Goal: Information Seeking & Learning: Learn about a topic

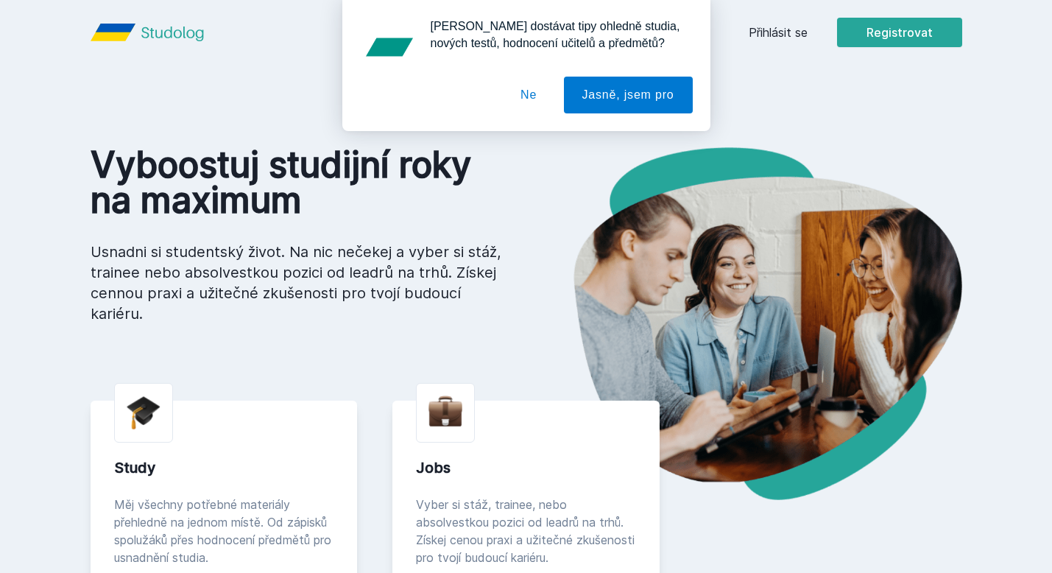
click at [787, 40] on div "[PERSON_NAME] dostávat tipy ohledně studia, nových testů, hodnocení učitelů a p…" at bounding box center [526, 65] width 1052 height 131
click at [774, 24] on div "[PERSON_NAME] dostávat tipy ohledně studia, nových testů, hodnocení učitelů a p…" at bounding box center [526, 65] width 1052 height 131
click at [773, 29] on div "[PERSON_NAME] dostávat tipy ohledně studia, nových testů, hodnocení učitelů a p…" at bounding box center [526, 65] width 1052 height 131
click at [539, 99] on button "Ne" at bounding box center [528, 95] width 53 height 37
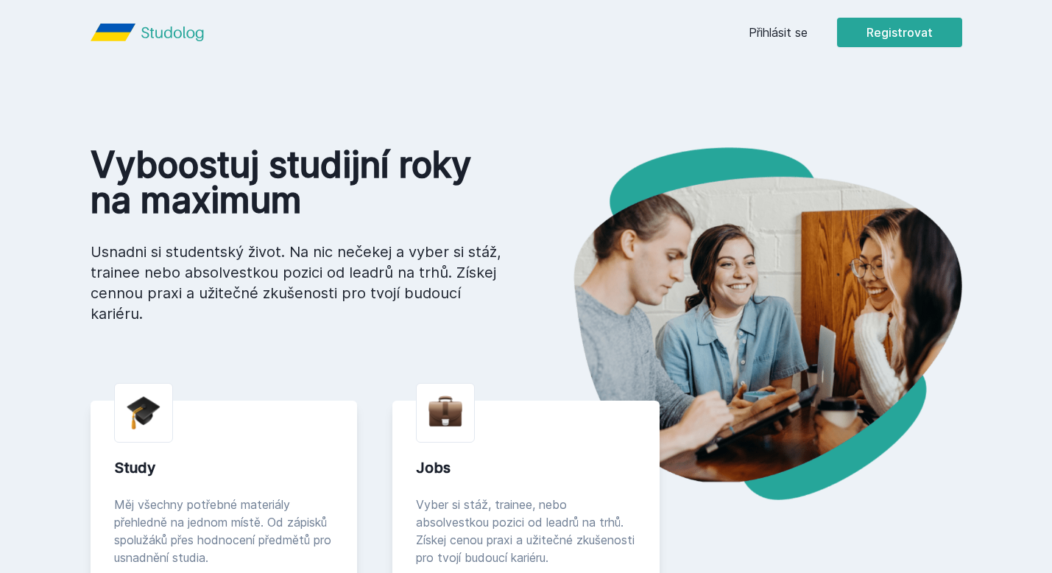
click at [761, 29] on link "Přihlásit se" at bounding box center [778, 33] width 59 height 18
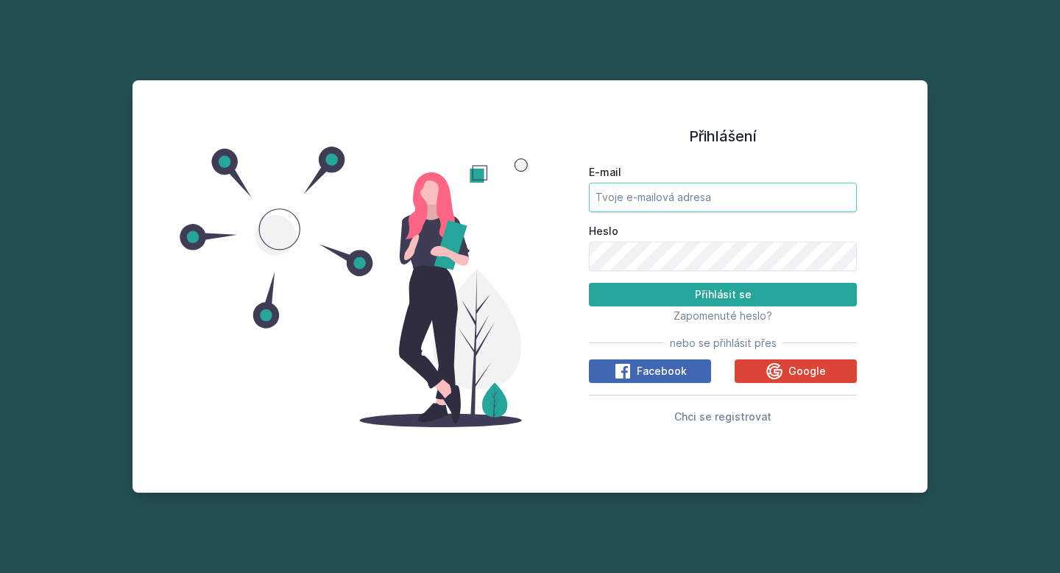
click at [645, 188] on input "E-mail" at bounding box center [723, 197] width 268 height 29
click at [765, 370] on button "Google" at bounding box center [796, 371] width 122 height 24
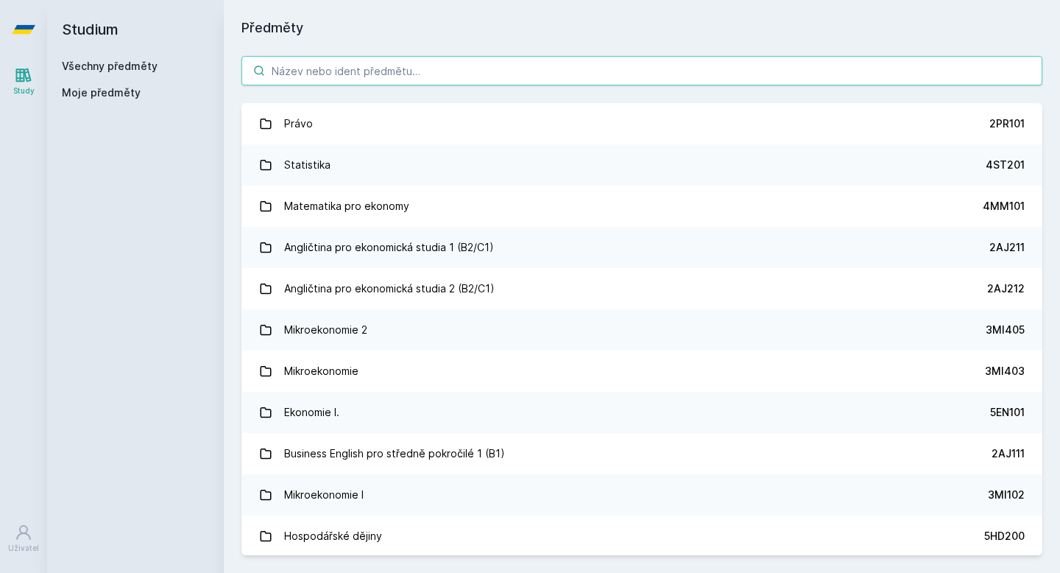
click at [484, 59] on input "search" at bounding box center [641, 70] width 801 height 29
click at [484, 74] on input "search" at bounding box center [641, 70] width 801 height 29
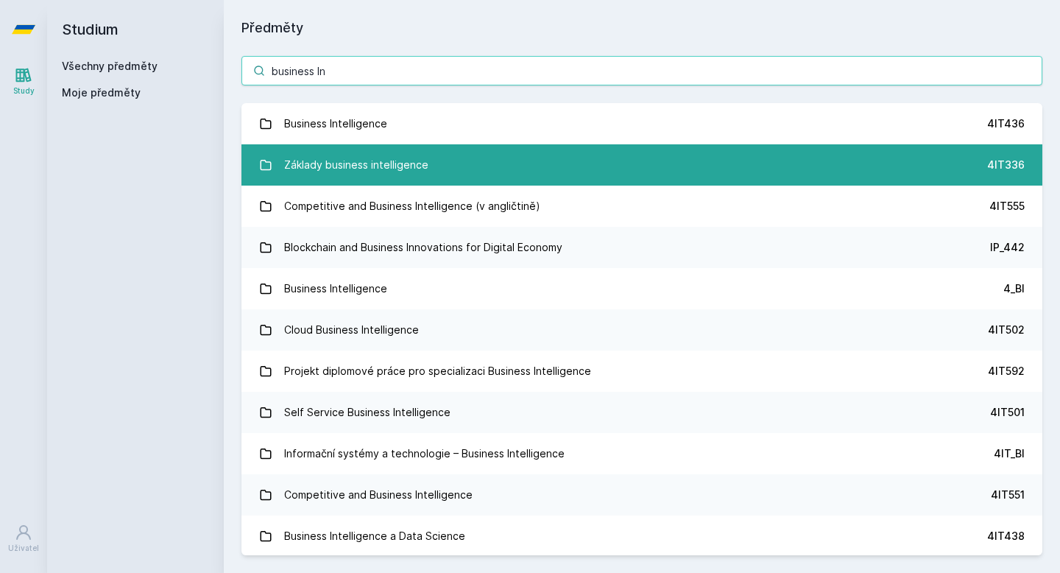
type input "business In"
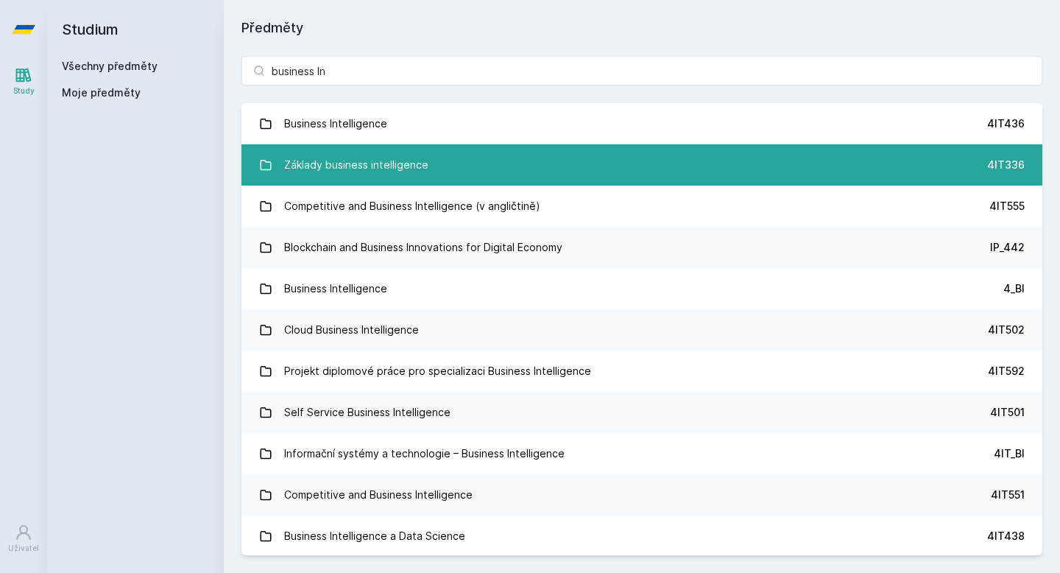
click at [336, 160] on div "Základy business intelligence" at bounding box center [356, 164] width 144 height 29
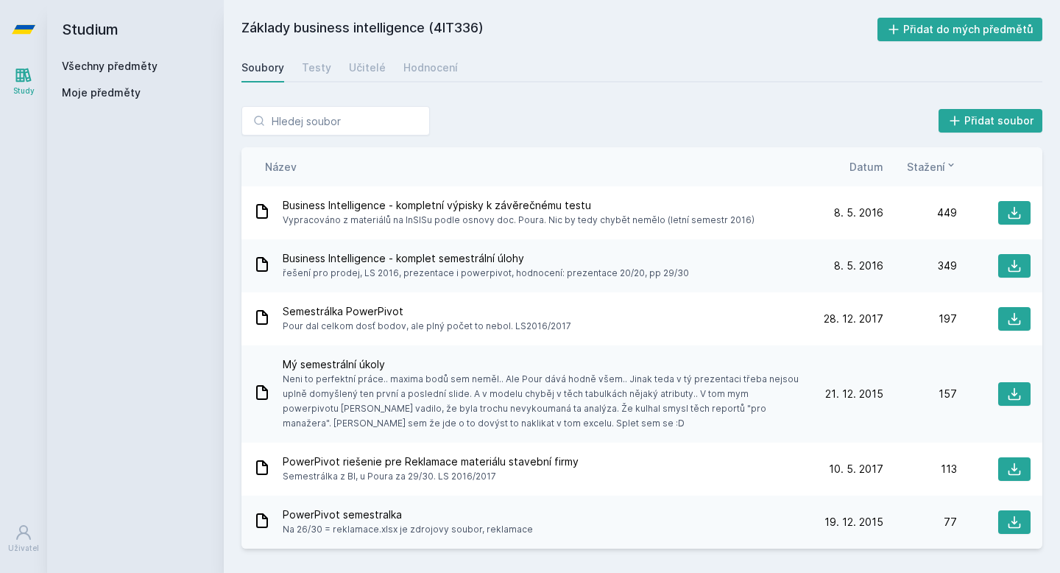
click at [353, 258] on span "Business Intelligence - komplet semestrální úlohy" at bounding box center [486, 258] width 406 height 15
